Goal: Check status: Check status

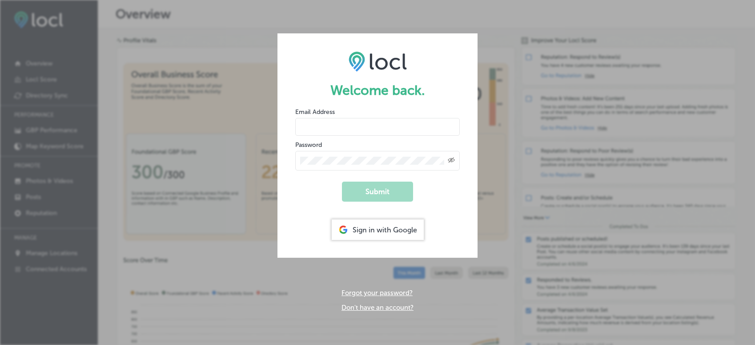
click at [426, 131] on input "email" at bounding box center [377, 127] width 165 height 18
click at [444, 177] on form "Welcome back. Email Address Password Created with Sketch. Submit Sign in with G…" at bounding box center [378, 145] width 200 height 224
click at [399, 139] on form "Welcome back. Email Address Password Created with Sketch. Submit Sign in with G…" at bounding box center [378, 145] width 200 height 224
click at [384, 221] on div "Sign in with Google" at bounding box center [378, 229] width 92 height 20
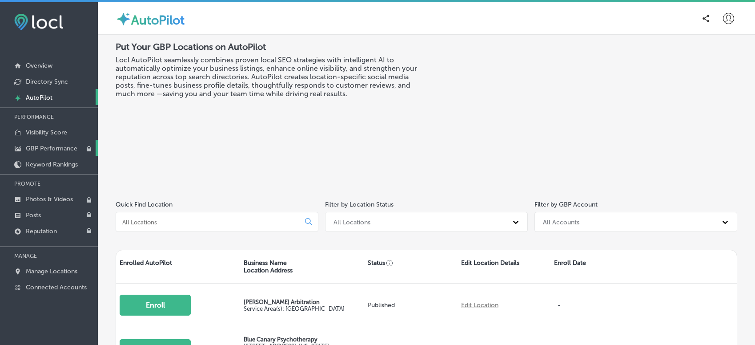
click at [46, 143] on link "GBP Performance" at bounding box center [49, 148] width 98 height 16
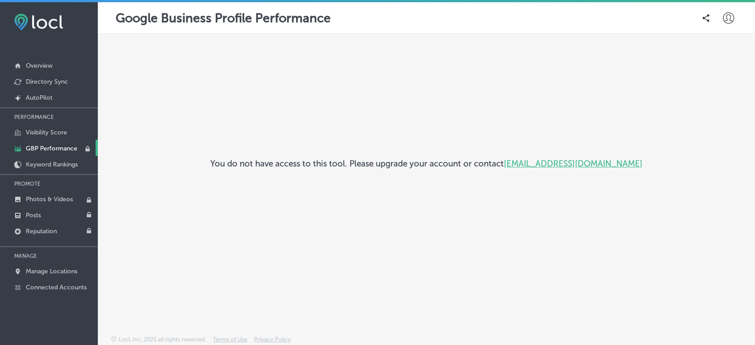
drag, startPoint x: 47, startPoint y: 132, endPoint x: 47, endPoint y: 142, distance: 10.2
click at [47, 142] on div "PERFORMANCE Visibility Score GBP Performance Keyword Rankings PROMOTE Photos & …" at bounding box center [49, 200] width 98 height 187
click at [47, 135] on p "Visibility Score" at bounding box center [46, 133] width 41 height 8
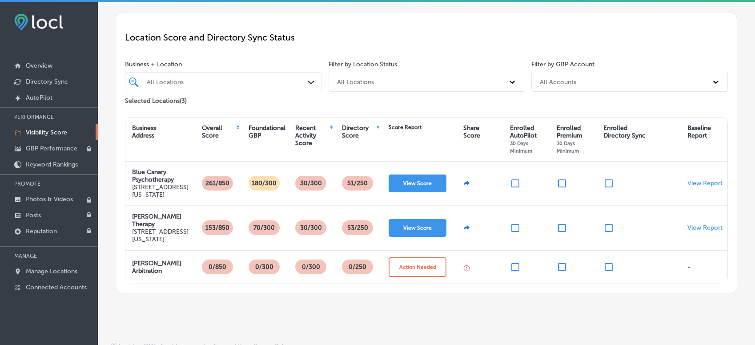
scroll to position [65, 0]
